Goal: Task Accomplishment & Management: Use online tool/utility

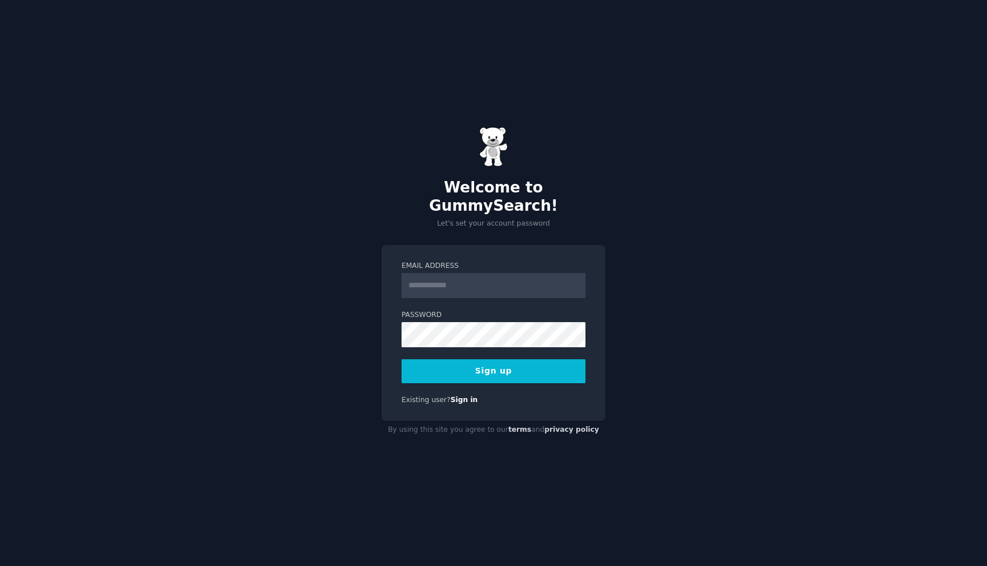
click at [435, 280] on input "Email Address" at bounding box center [494, 285] width 184 height 25
type input "**********"
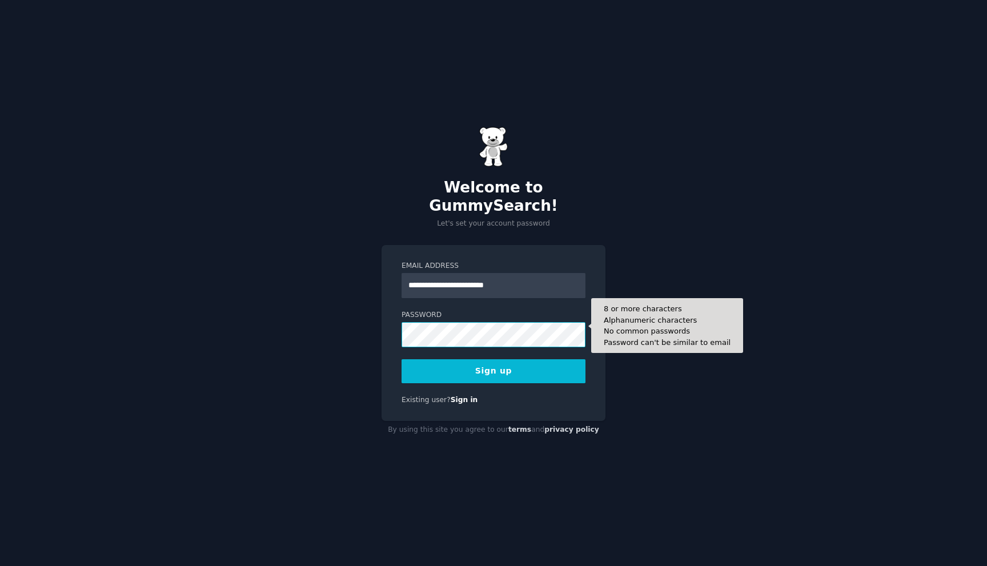
click at [402, 359] on button "Sign up" at bounding box center [494, 371] width 184 height 24
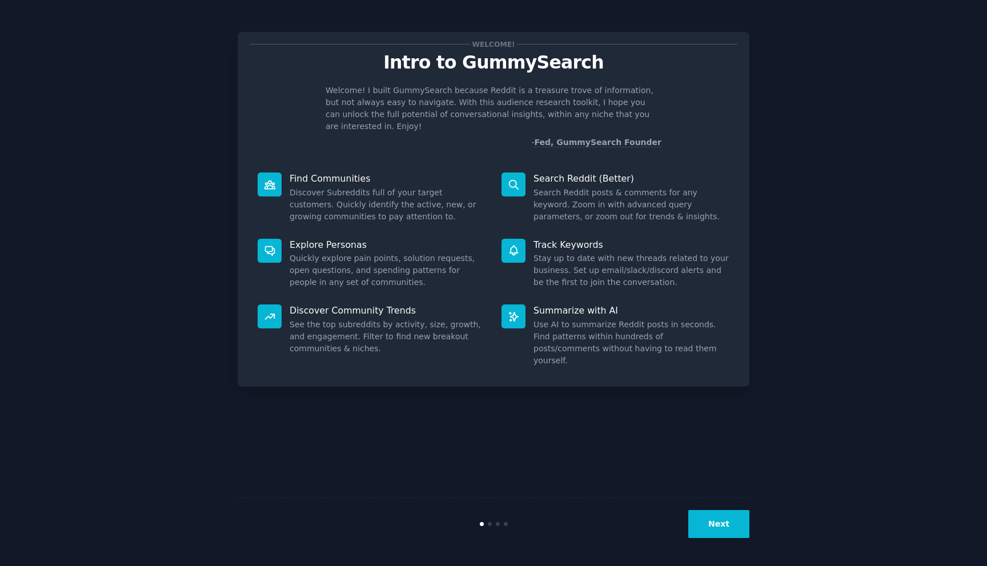
click at [723, 543] on div "Next" at bounding box center [494, 524] width 512 height 53
click at [723, 522] on button "Next" at bounding box center [718, 524] width 61 height 28
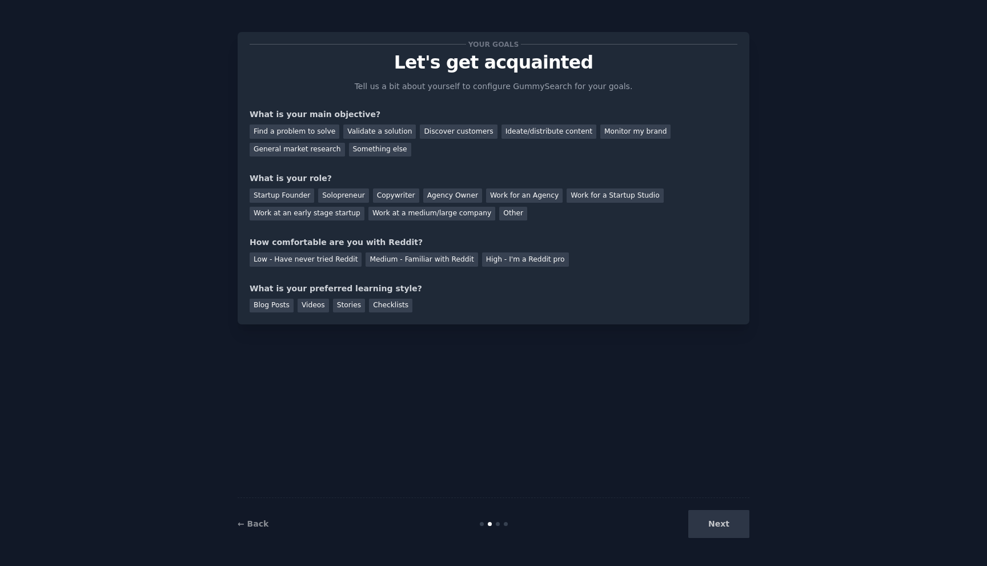
click at [723, 515] on div "Next" at bounding box center [664, 524] width 171 height 28
click at [724, 518] on div "Next" at bounding box center [664, 524] width 171 height 28
click at [311, 128] on div "Find a problem to solve" at bounding box center [295, 132] width 90 height 14
click at [391, 128] on div "Validate a solution" at bounding box center [379, 132] width 73 height 14
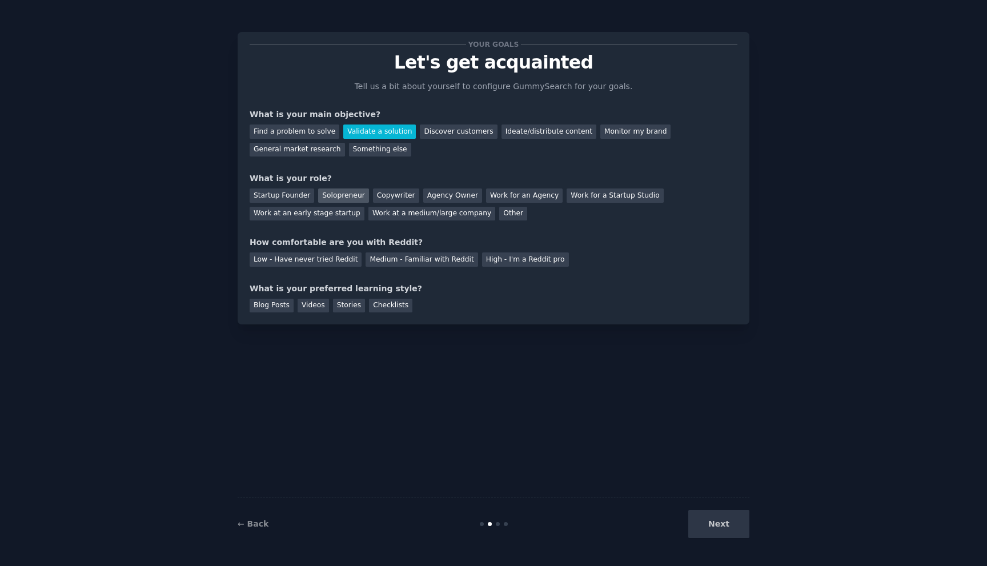
click at [319, 196] on div "Solopreneur" at bounding box center [343, 196] width 50 height 14
click at [278, 218] on div "Work at an early stage startup" at bounding box center [307, 214] width 115 height 14
click at [281, 191] on div "Startup Founder" at bounding box center [282, 196] width 65 height 14
click at [708, 510] on div "← Back Next" at bounding box center [494, 524] width 512 height 53
click at [713, 523] on div "Next" at bounding box center [664, 524] width 171 height 28
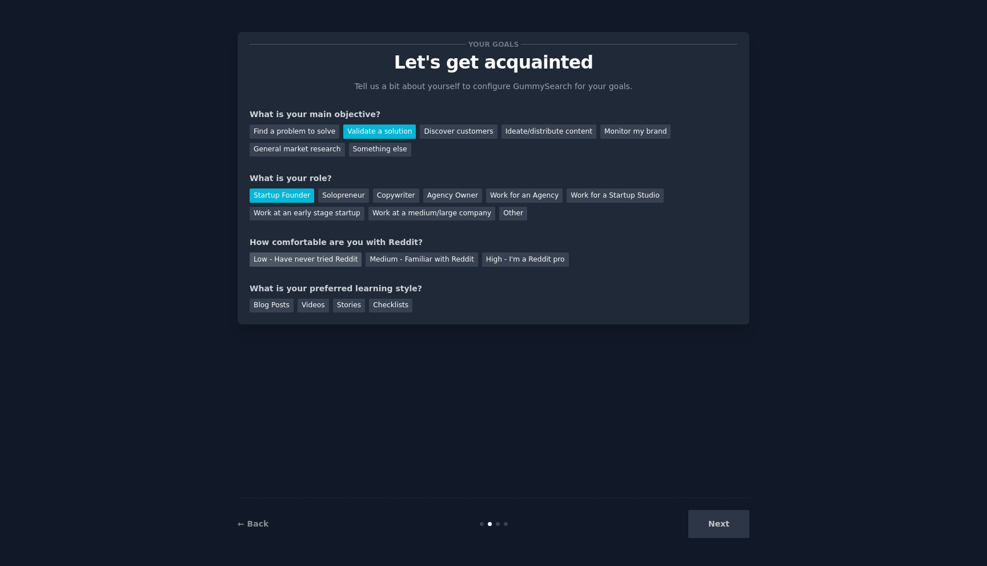
click at [315, 253] on div "Low - Have never tried Reddit" at bounding box center [306, 260] width 112 height 14
click at [428, 254] on div "Medium - Familiar with Reddit" at bounding box center [422, 260] width 112 height 14
click at [714, 523] on div "Next" at bounding box center [664, 524] width 171 height 28
click at [351, 297] on div "Blog Posts Videos Stories Checklists" at bounding box center [494, 304] width 488 height 18
click at [350, 302] on div "Stories" at bounding box center [349, 306] width 32 height 14
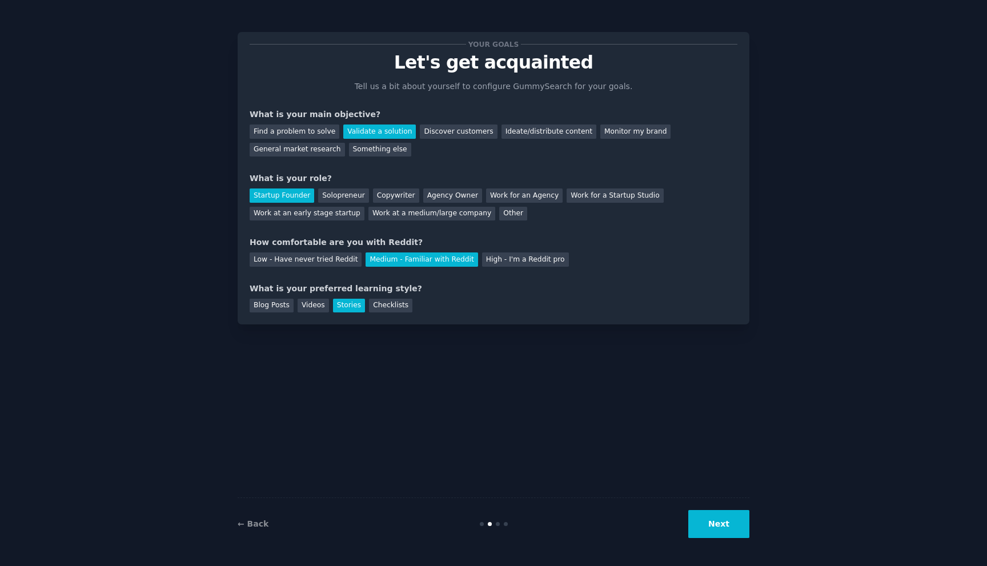
click at [715, 527] on button "Next" at bounding box center [718, 524] width 61 height 28
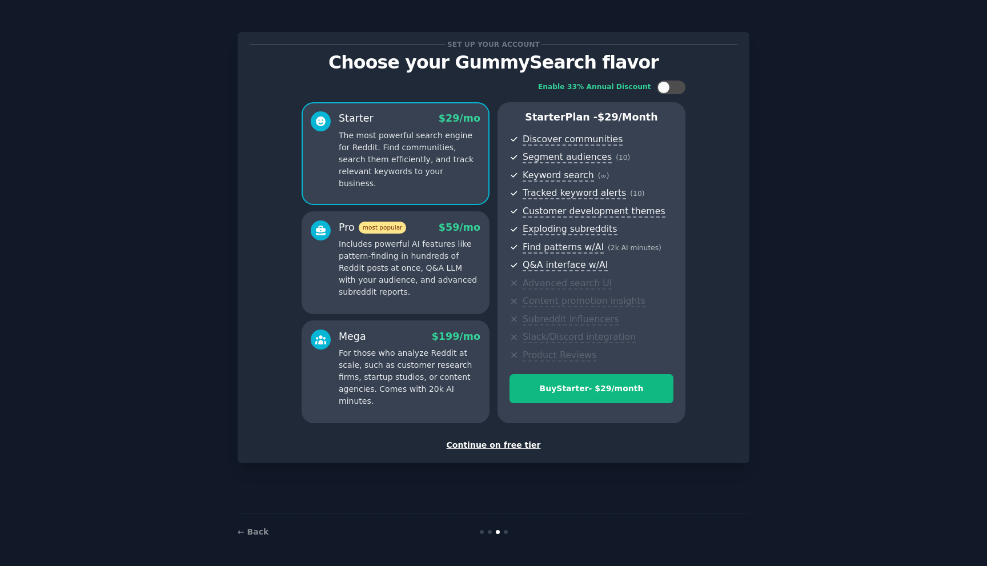
click at [500, 443] on div "Continue on free tier" at bounding box center [494, 445] width 488 height 12
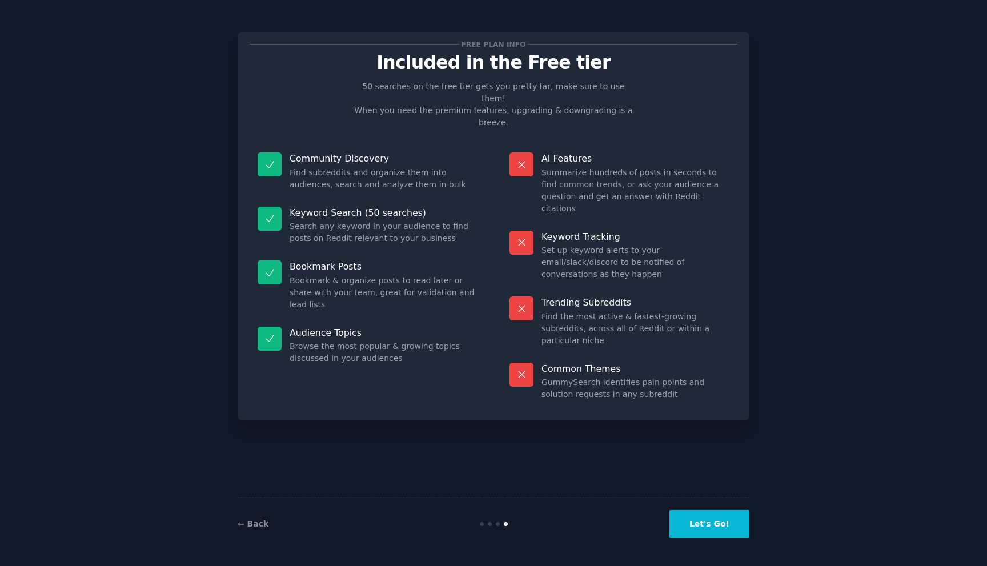
click at [502, 426] on div "Free plan info Included in the Free tier 50 searches on the free tier gets you …" at bounding box center [494, 283] width 512 height 534
click at [704, 498] on div "← Back Let's Go!" at bounding box center [494, 524] width 512 height 53
drag, startPoint x: 704, startPoint y: 521, endPoint x: 667, endPoint y: 250, distance: 274.0
click at [667, 252] on div "Free plan info Included in the Free tier 50 searches on the free tier gets you …" at bounding box center [494, 283] width 512 height 534
click at [695, 519] on button "Let's Go!" at bounding box center [710, 524] width 80 height 28
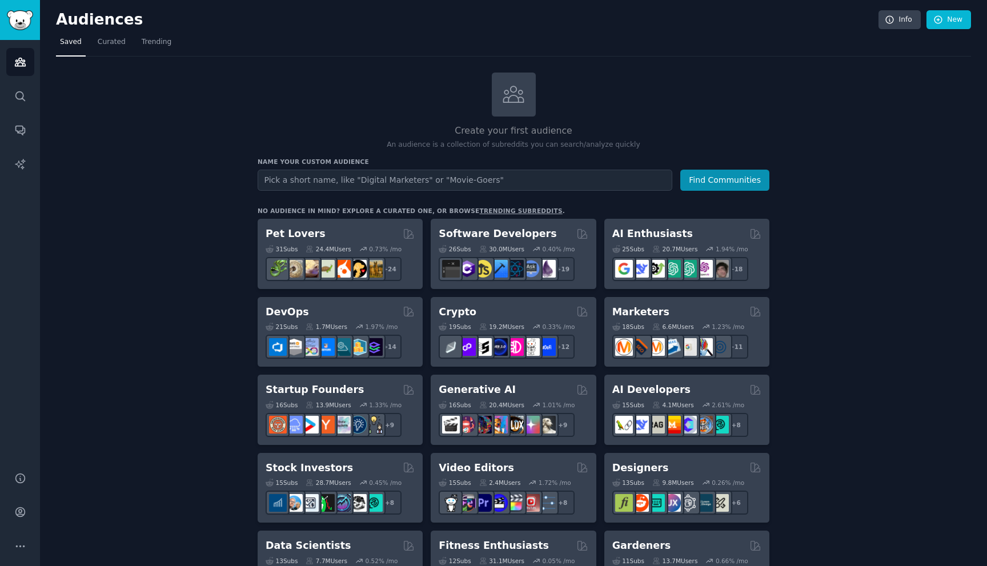
click at [319, 74] on div "Create your first audience An audience is a collection of subreddits you can se…" at bounding box center [514, 112] width 512 height 78
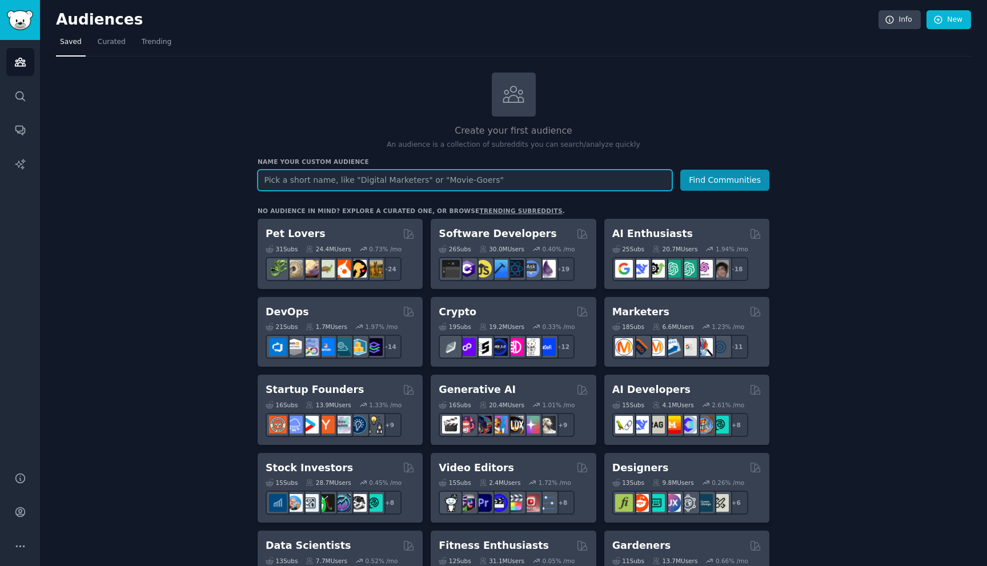
click at [377, 178] on input "text" at bounding box center [465, 180] width 415 height 21
click at [337, 180] on input "linkedin" at bounding box center [465, 180] width 415 height 21
drag, startPoint x: 337, startPoint y: 180, endPoint x: 245, endPoint y: 159, distance: 94.3
type input "conference"
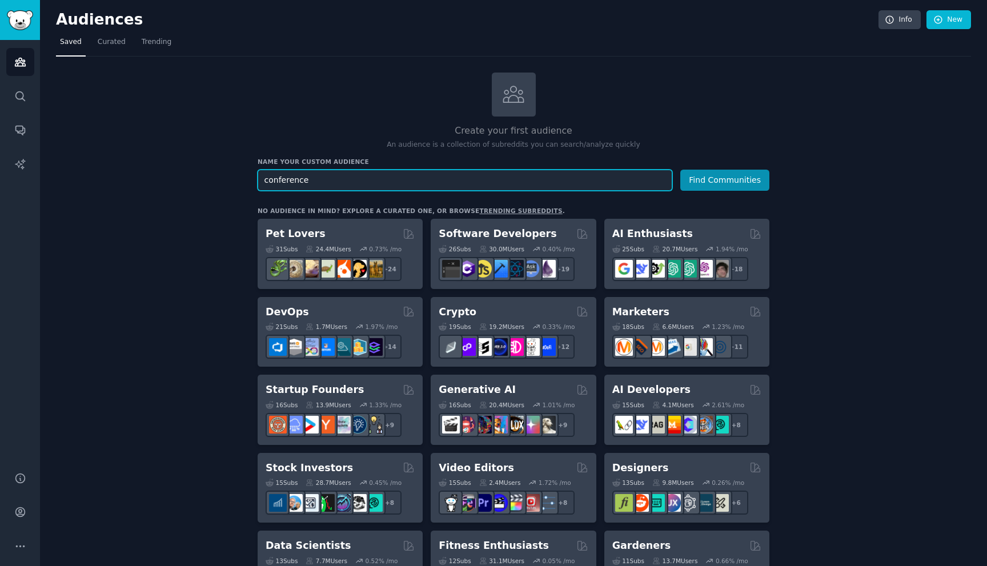
click at [680, 170] on button "Find Communities" at bounding box center [724, 180] width 89 height 21
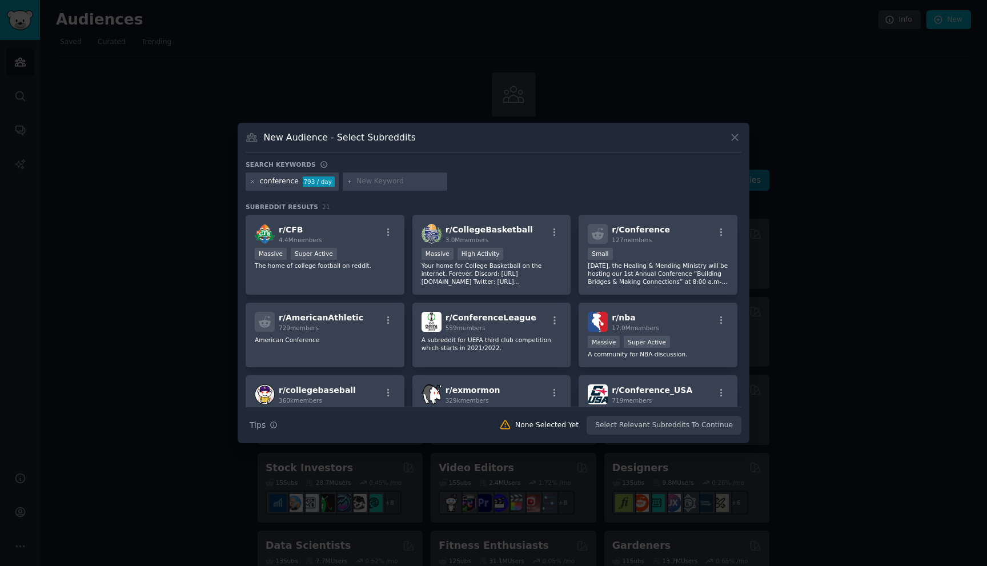
click at [384, 185] on input "text" at bounding box center [400, 182] width 87 height 10
type input "corporate events"
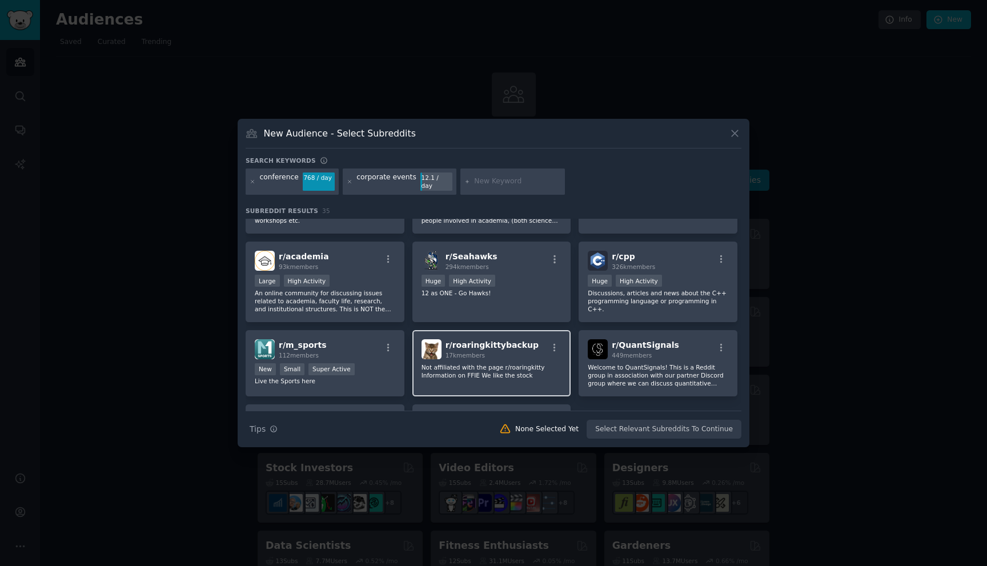
scroll to position [705, 0]
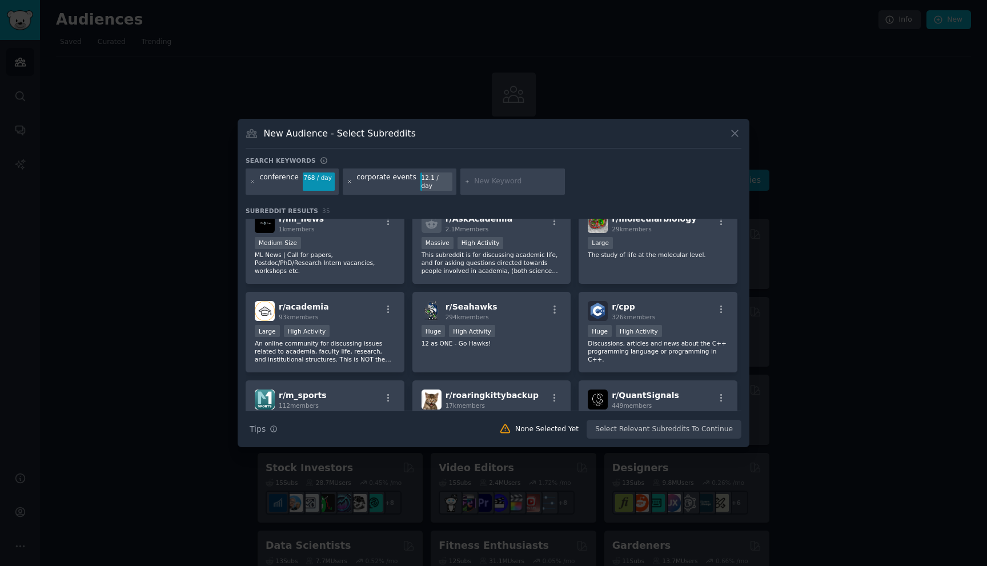
click at [347, 181] on icon at bounding box center [350, 182] width 6 height 6
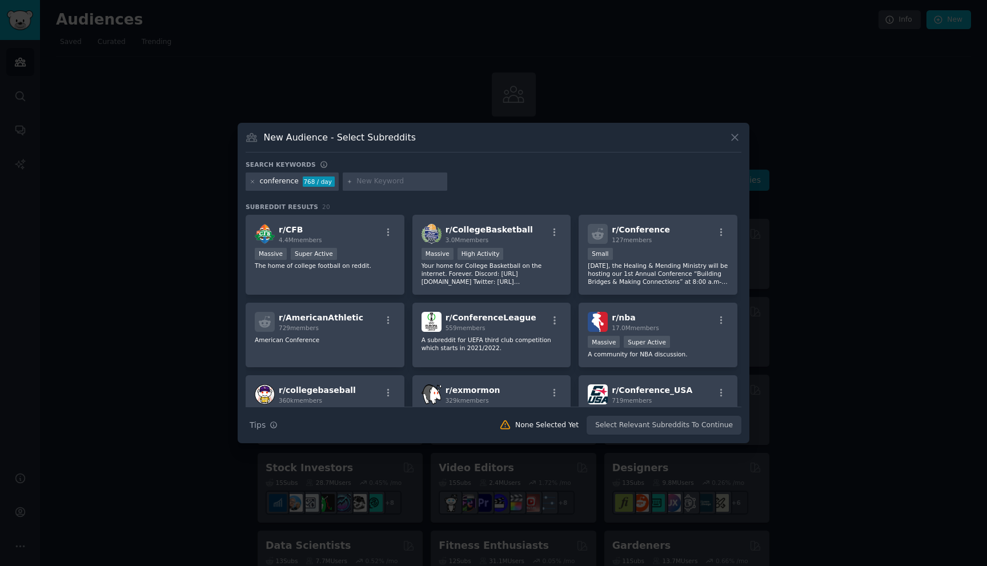
click at [365, 183] on input "text" at bounding box center [400, 182] width 87 height 10
type input "event"
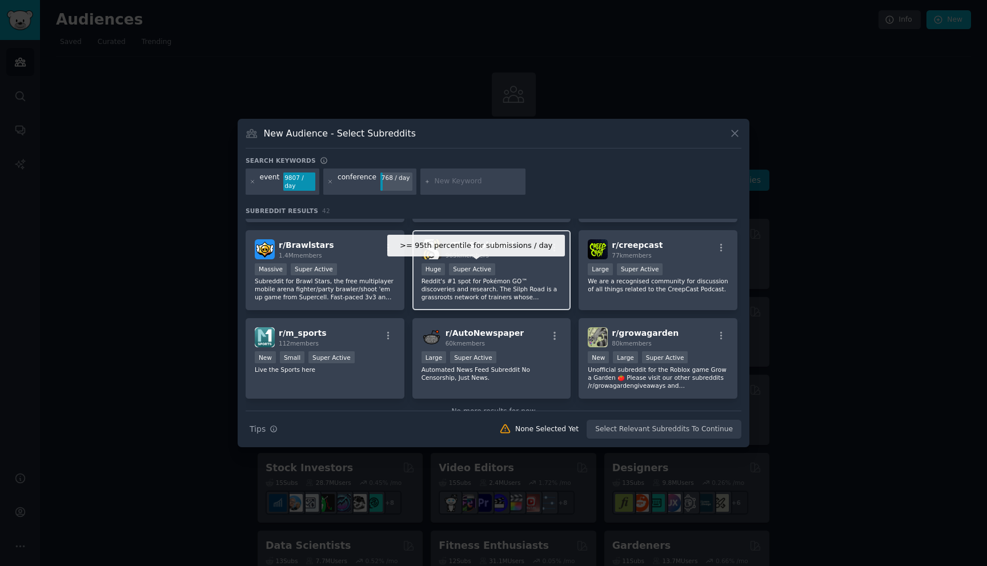
scroll to position [1060, 0]
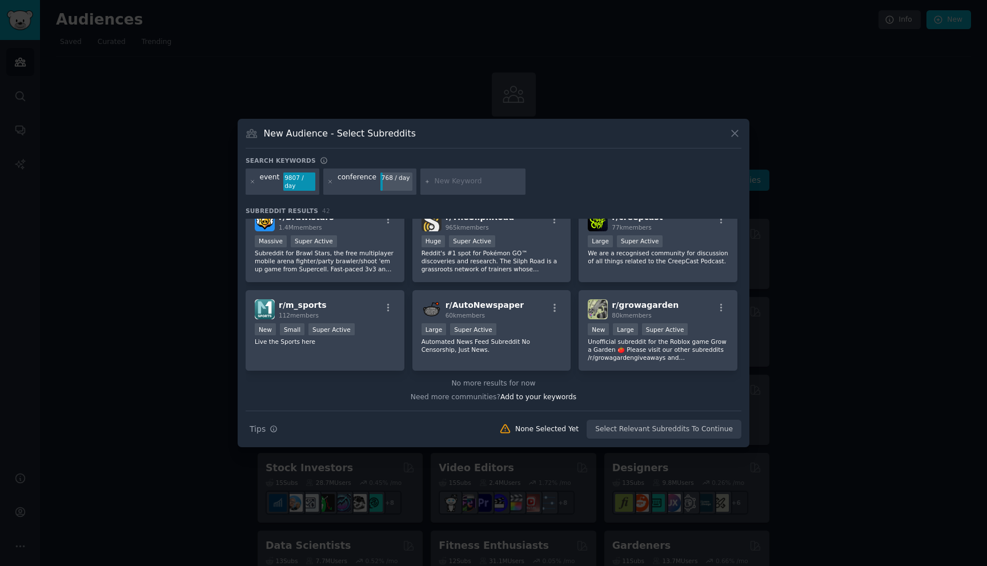
click at [321, 187] on div "event 9807 / day conference 768 / day" at bounding box center [494, 184] width 496 height 30
click at [327, 186] on div at bounding box center [330, 182] width 6 height 18
click at [330, 183] on icon at bounding box center [330, 182] width 6 height 6
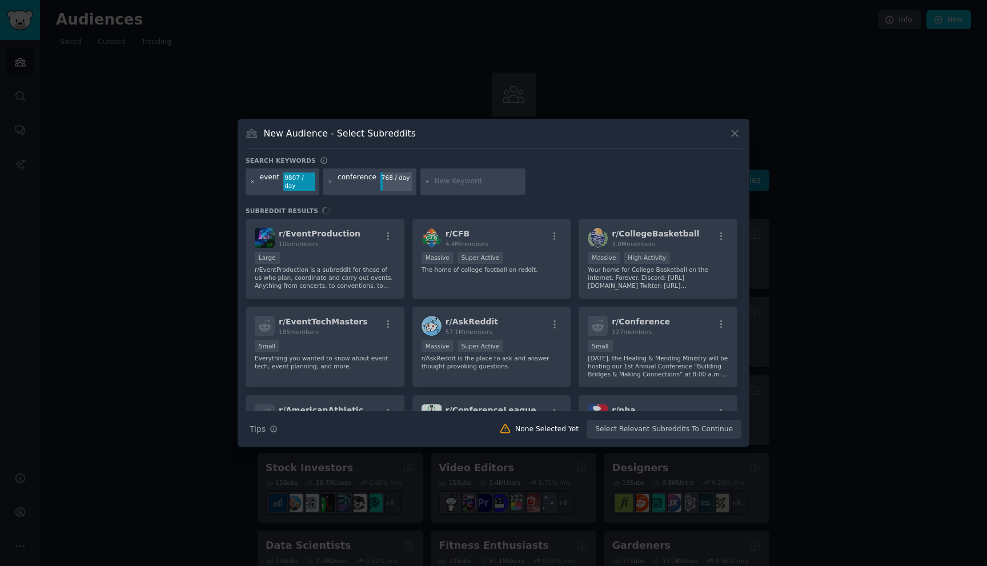
click at [255, 183] on icon at bounding box center [253, 182] width 6 height 6
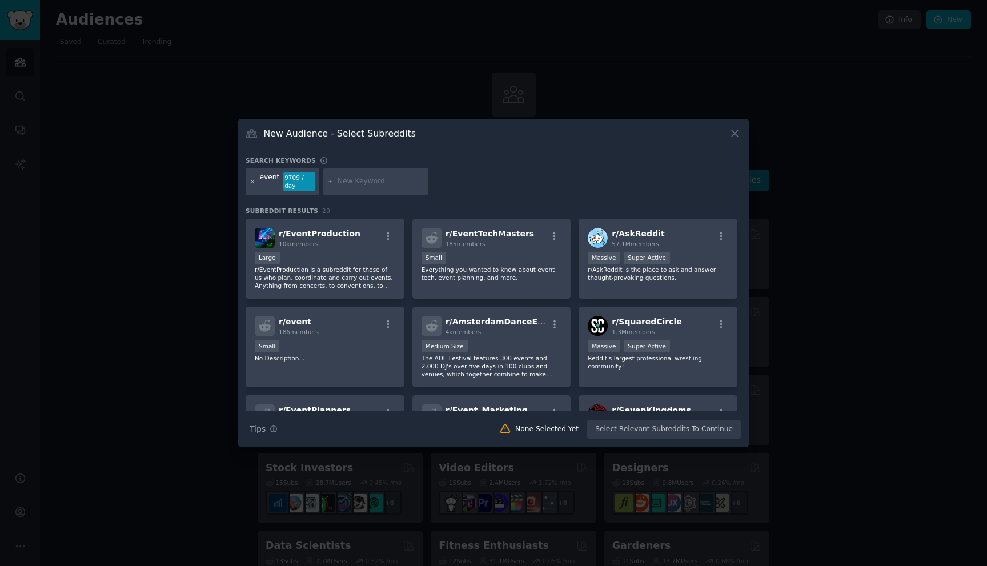
click at [250, 182] on icon at bounding box center [253, 182] width 6 height 6
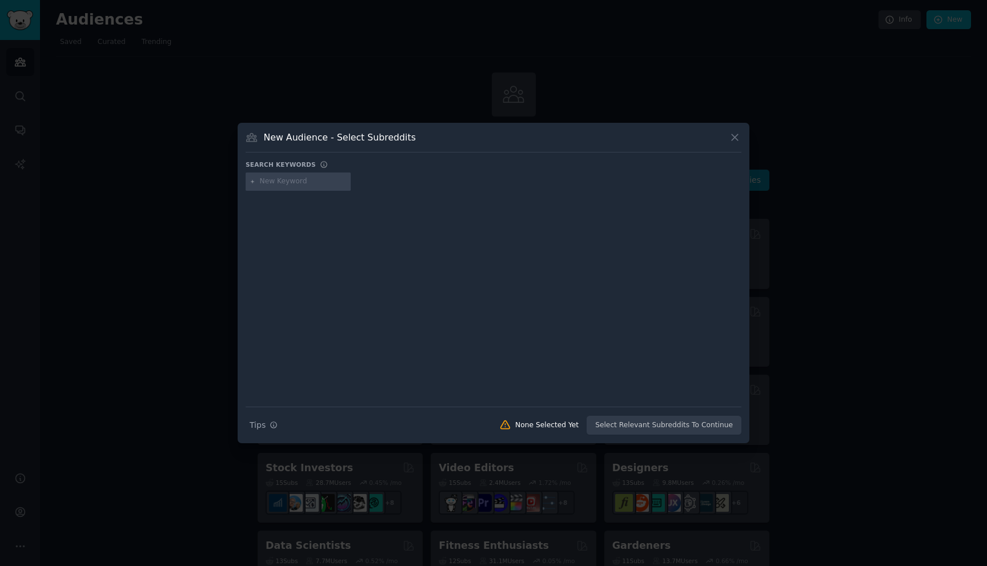
click at [278, 181] on input "text" at bounding box center [303, 182] width 87 height 10
type input "skills"
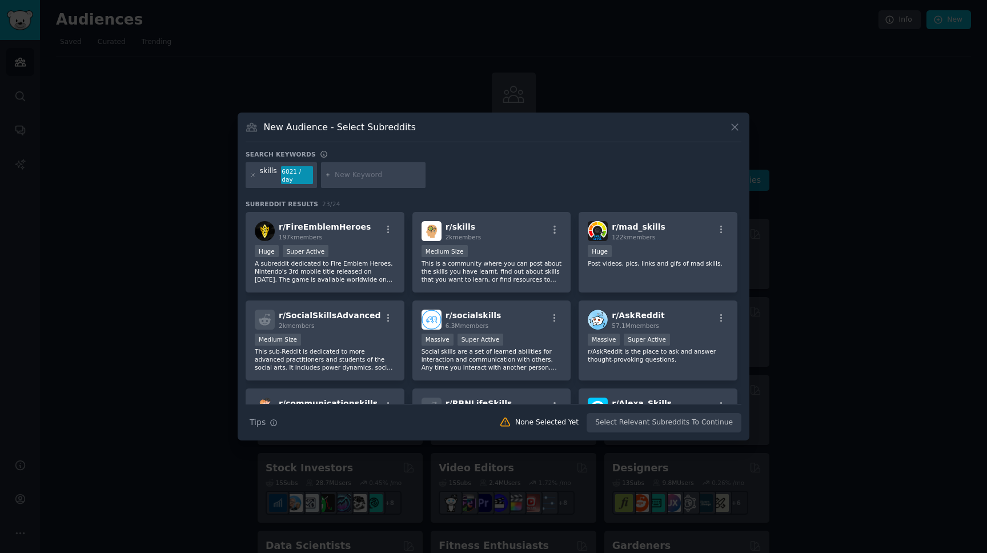
click at [461, 37] on div at bounding box center [493, 276] width 987 height 553
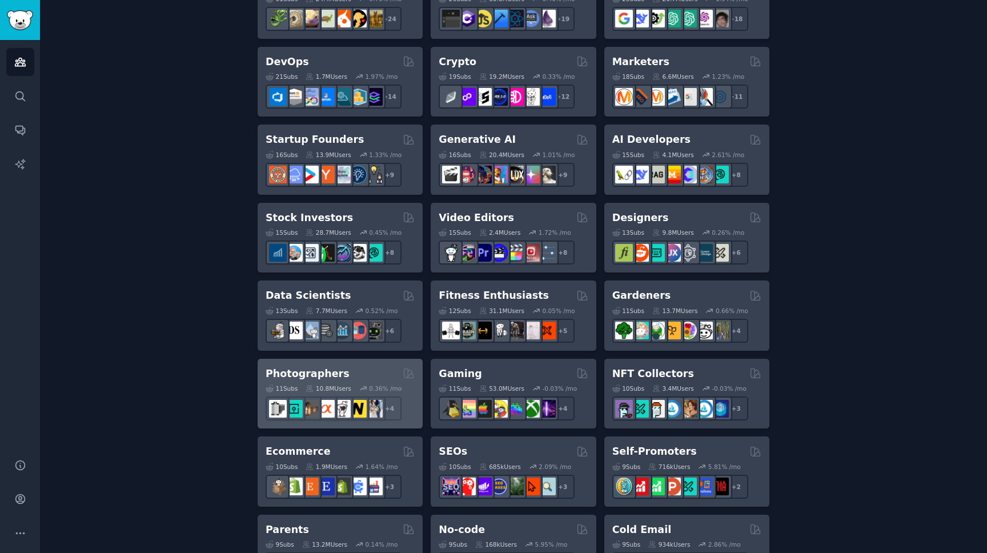
scroll to position [386, 0]
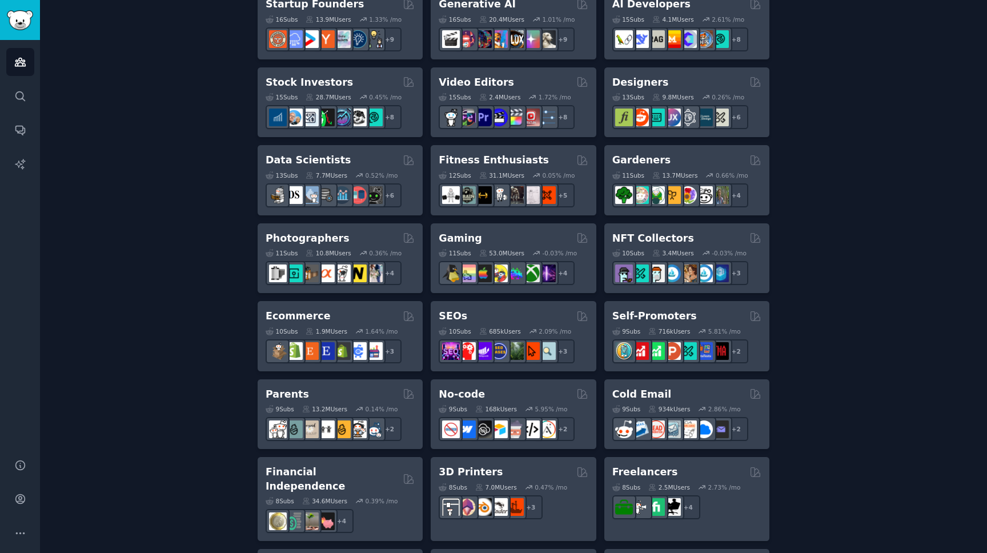
click at [136, 358] on div "Create your first audience An audience is a collection of subreddits you can se…" at bounding box center [513, 309] width 915 height 1244
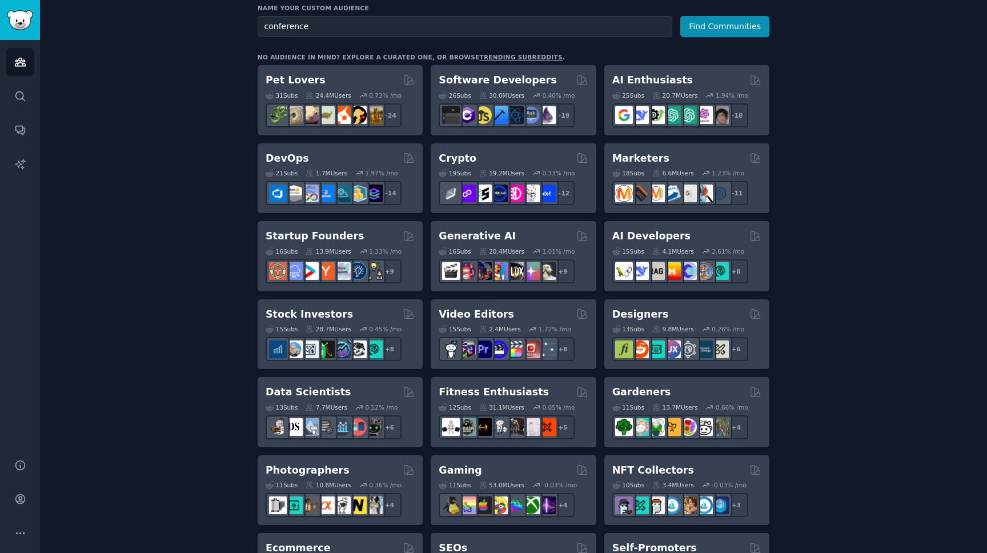
scroll to position [0, 0]
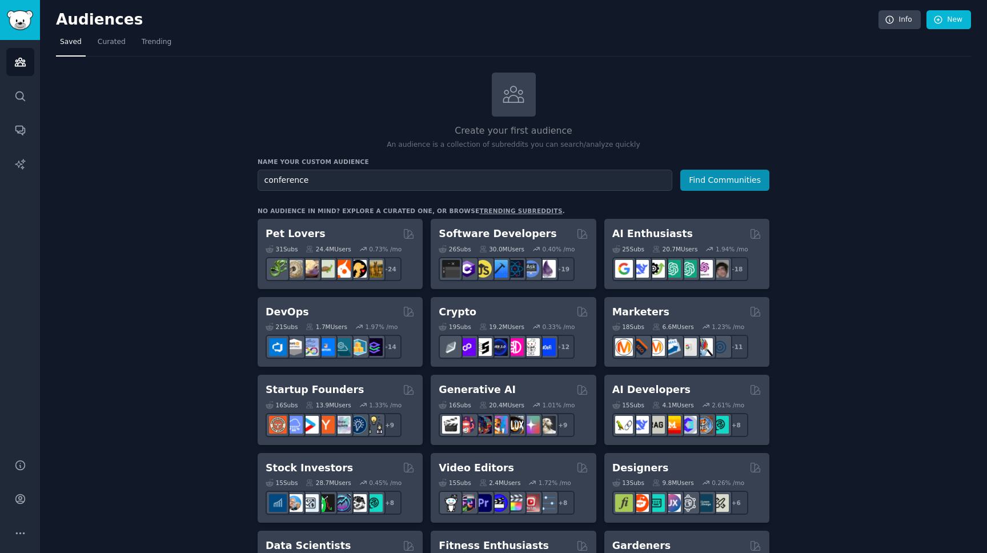
drag, startPoint x: 188, startPoint y: 81, endPoint x: 181, endPoint y: 83, distance: 7.8
click at [531, 102] on div at bounding box center [514, 95] width 44 height 44
click at [681, 113] on div "Create your first audience An audience is a collection of subreddits you can se…" at bounding box center [514, 112] width 512 height 78
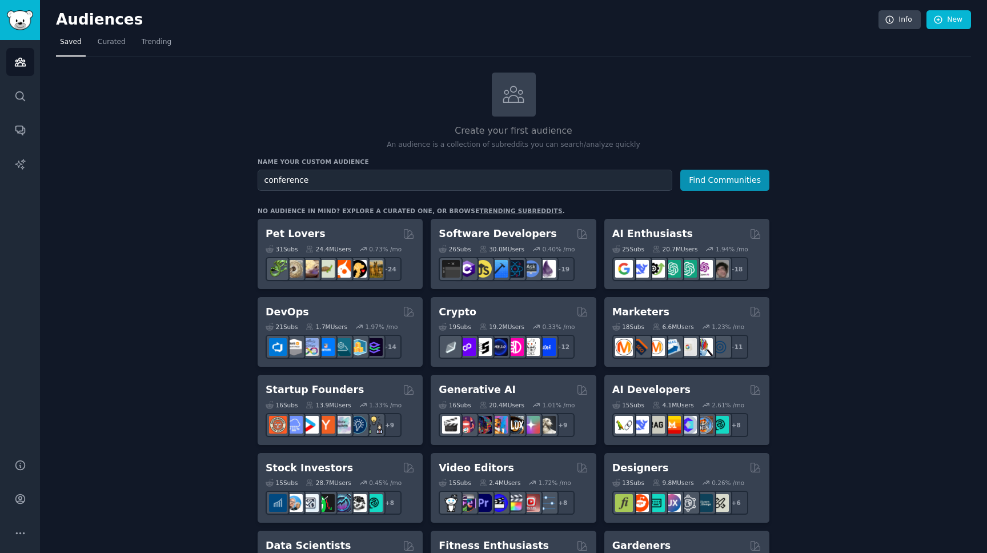
click at [347, 105] on div "Create your first audience An audience is a collection of subreddits you can se…" at bounding box center [514, 112] width 512 height 78
